Goal: Information Seeking & Learning: Learn about a topic

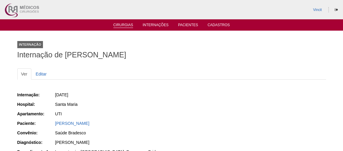
click at [122, 26] on link "Cirurgias" at bounding box center [123, 25] width 20 height 5
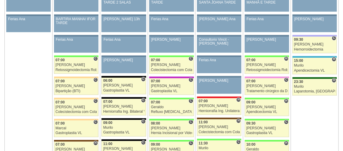
scroll to position [344, 0]
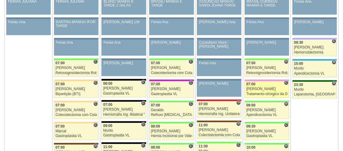
click at [264, 87] on div "[PERSON_NAME]" at bounding box center [266, 89] width 41 height 4
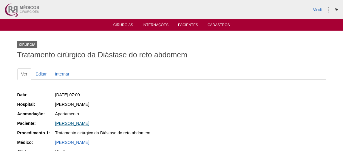
click at [89, 122] on link "Marina Macaes Petribu Azevedo" at bounding box center [72, 123] width 34 height 5
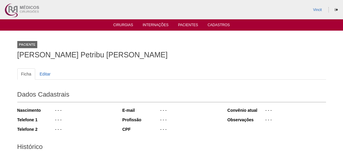
scroll to position [111, 0]
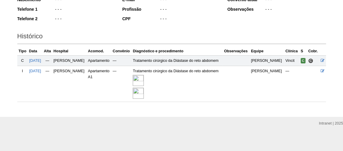
click at [144, 81] on img at bounding box center [138, 80] width 11 height 11
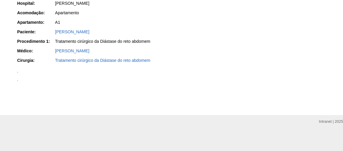
scroll to position [748, 0]
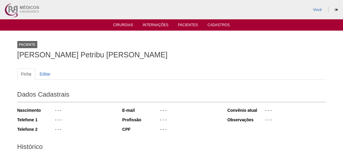
scroll to position [110, 0]
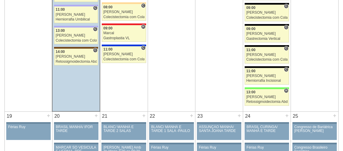
scroll to position [826, 0]
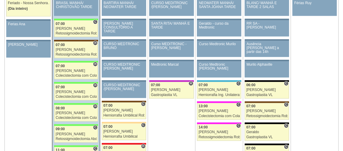
scroll to position [679, 0]
